Goal: Find specific page/section: Find specific page/section

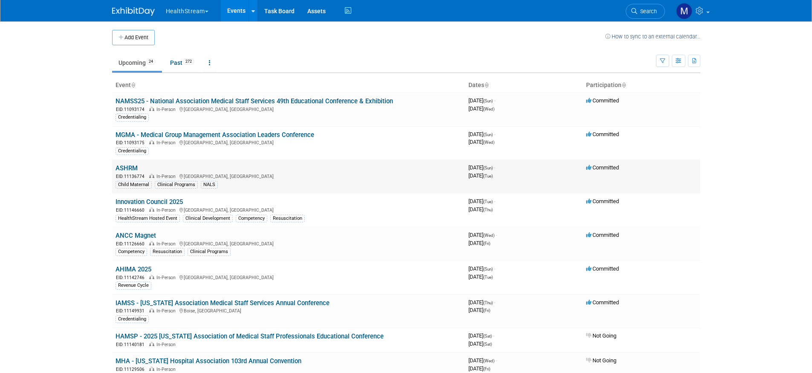
click at [127, 170] on link "ASHRM" at bounding box center [127, 168] width 22 height 8
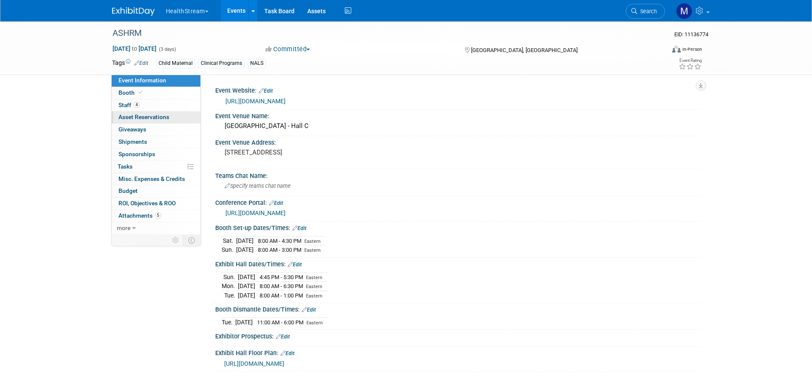
click at [157, 118] on span "Asset Reservations 0" at bounding box center [144, 116] width 51 height 7
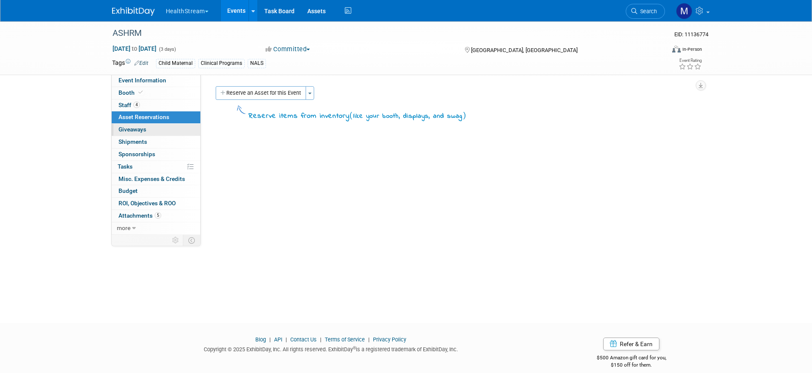
click at [159, 131] on link "0 Giveaways 0" at bounding box center [156, 130] width 89 height 12
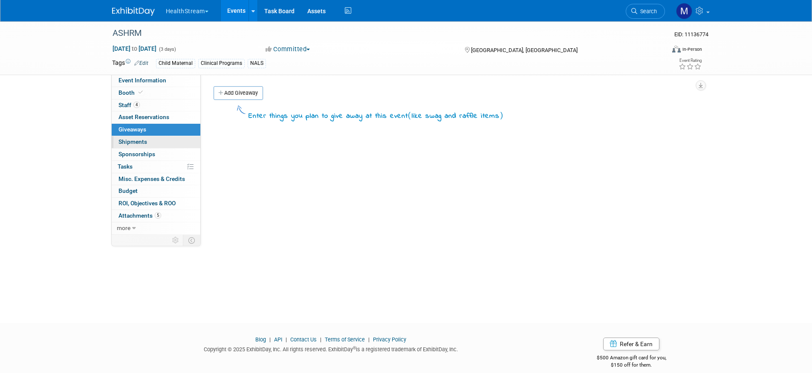
click at [160, 144] on link "0 Shipments 0" at bounding box center [156, 142] width 89 height 12
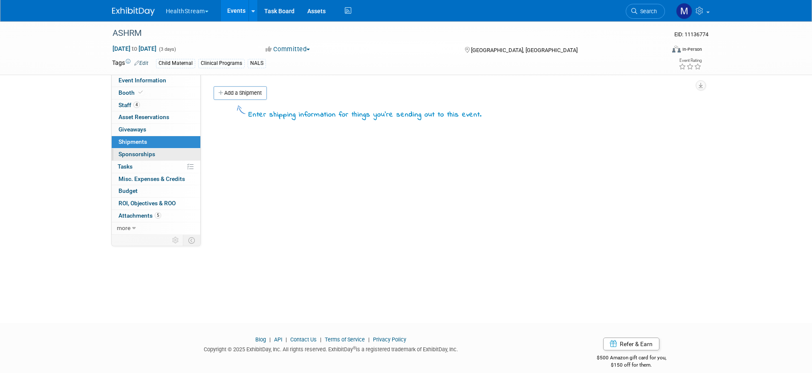
click at [162, 156] on link "0 Sponsorships 0" at bounding box center [156, 154] width 89 height 12
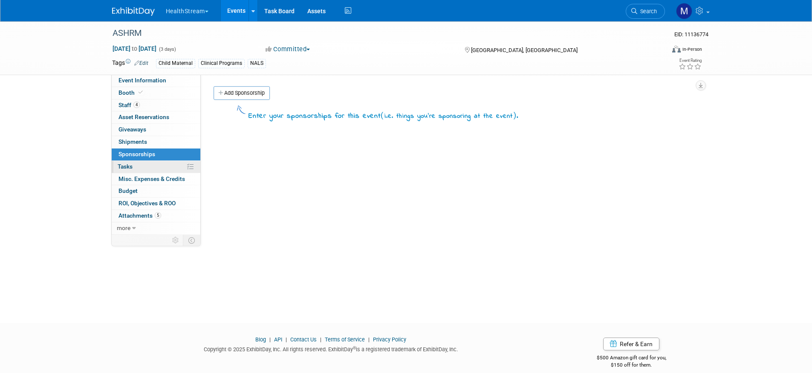
click at [159, 166] on link "0% Tasks 0%" at bounding box center [156, 167] width 89 height 12
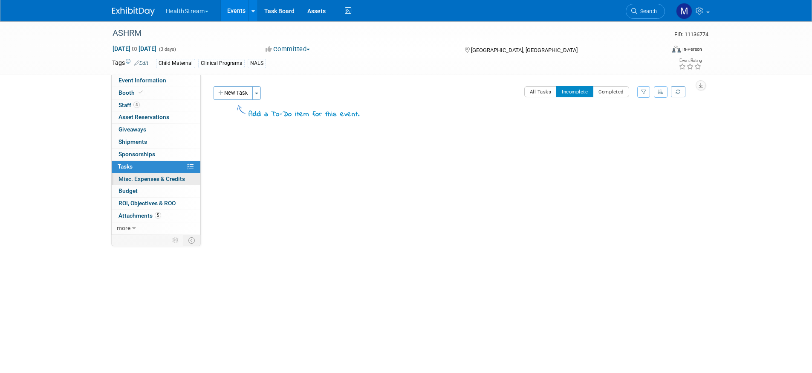
click at [161, 180] on span "Misc. Expenses & Credits 0" at bounding box center [152, 178] width 66 height 7
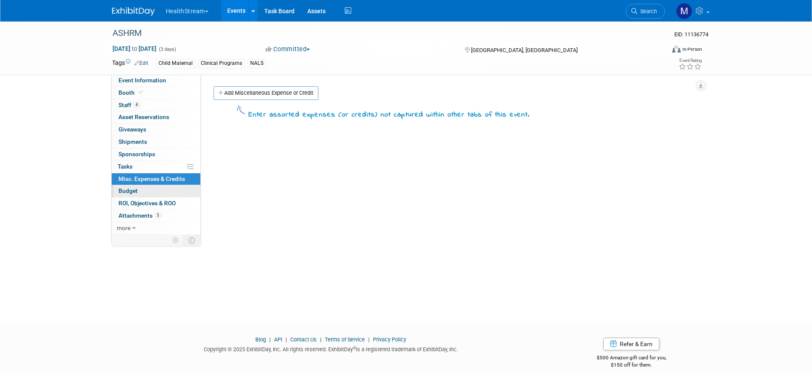
click at [163, 194] on link "Budget" at bounding box center [156, 191] width 89 height 12
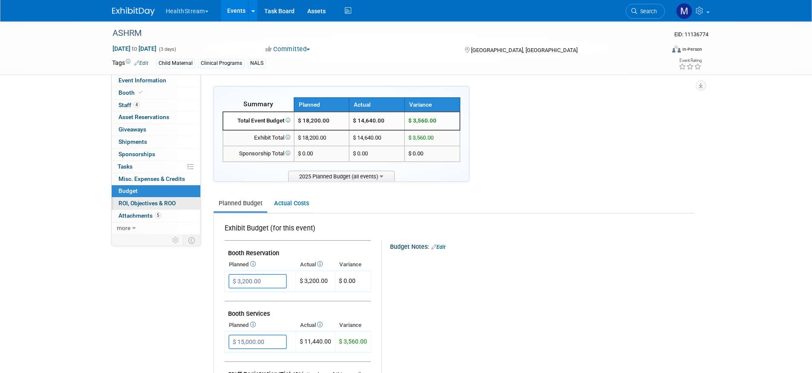
click at [165, 201] on span "ROI, Objectives & ROO 0" at bounding box center [147, 202] width 57 height 7
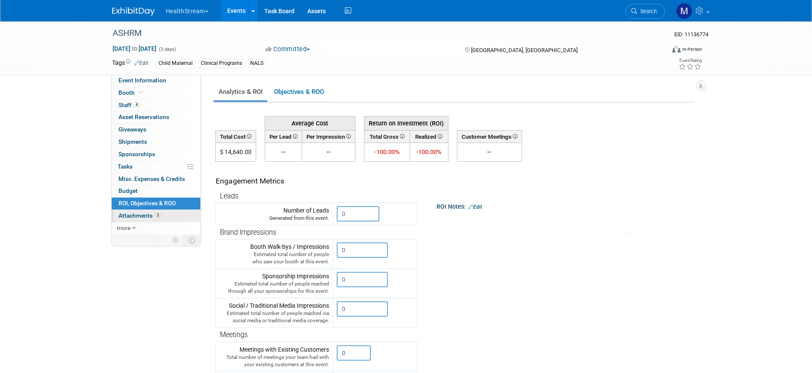
click at [166, 214] on link "5 Attachments 5" at bounding box center [156, 216] width 89 height 12
